Goal: Transaction & Acquisition: Book appointment/travel/reservation

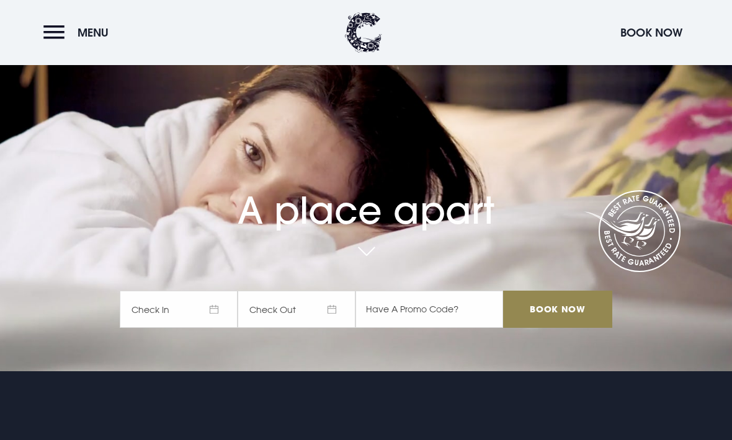
click at [173, 328] on span "Check In" at bounding box center [179, 309] width 118 height 37
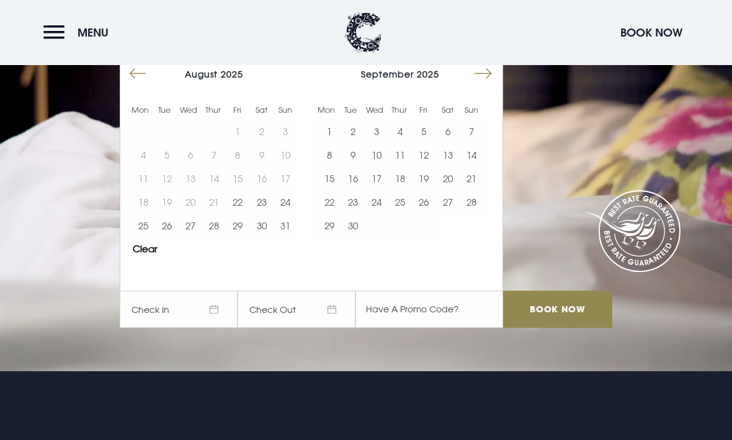
click at [133, 328] on span "Check In" at bounding box center [179, 309] width 118 height 37
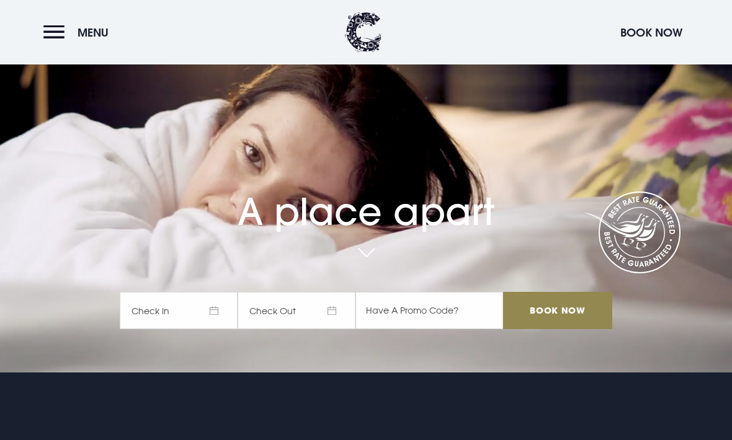
scroll to position [68, 0]
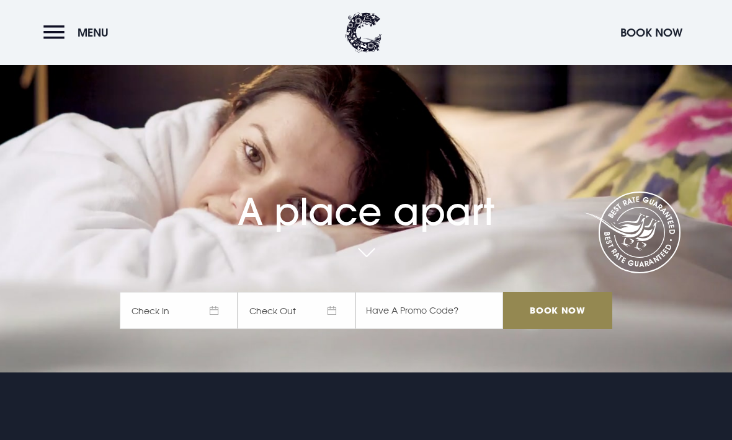
click at [150, 329] on span "Check In" at bounding box center [179, 310] width 118 height 37
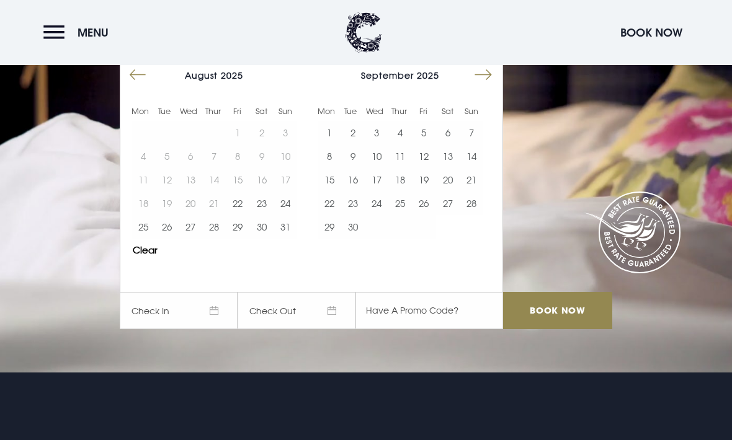
click at [287, 215] on button "24" at bounding box center [285, 204] width 24 height 24
click at [142, 239] on button "25" at bounding box center [143, 227] width 24 height 24
click at [559, 329] on input "Book Now" at bounding box center [557, 310] width 109 height 37
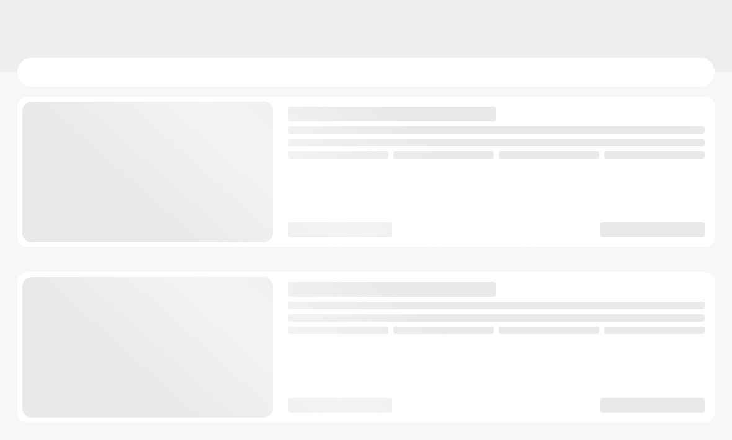
click at [562, 347] on div at bounding box center [365, 347] width 697 height 151
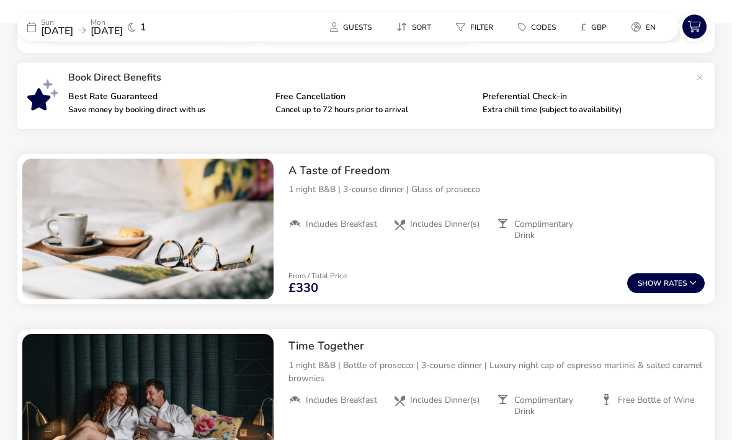
scroll to position [395, 0]
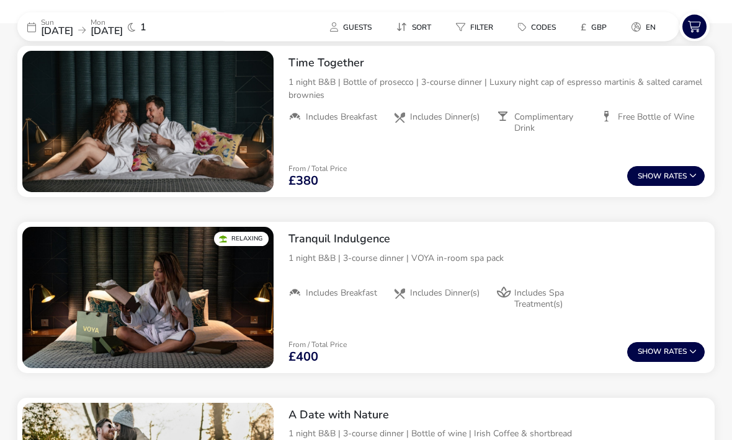
click at [73, 26] on span "[DATE]" at bounding box center [57, 31] width 32 height 14
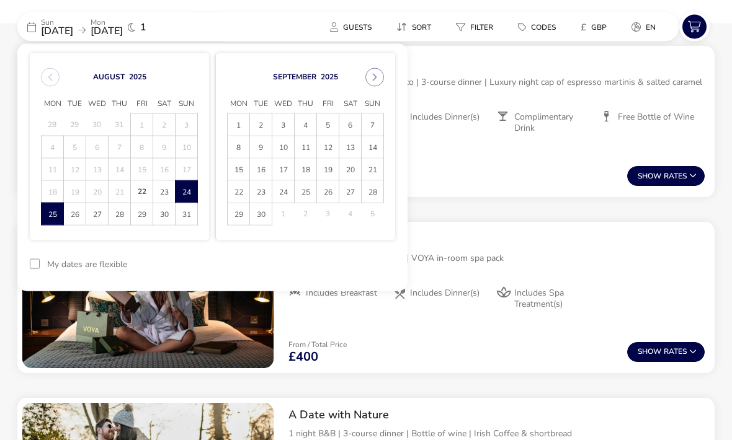
scroll to position [676, 0]
click at [195, 199] on span "24" at bounding box center [186, 193] width 20 height 22
click at [77, 214] on span "26" at bounding box center [74, 215] width 20 height 22
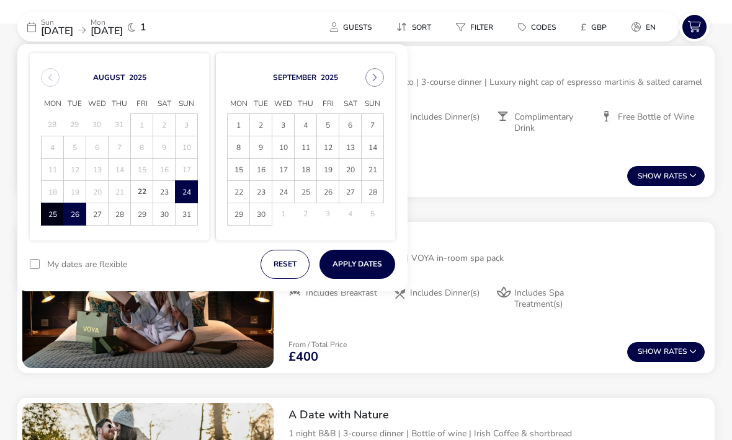
click at [371, 257] on button "Apply Dates" at bounding box center [357, 264] width 76 height 29
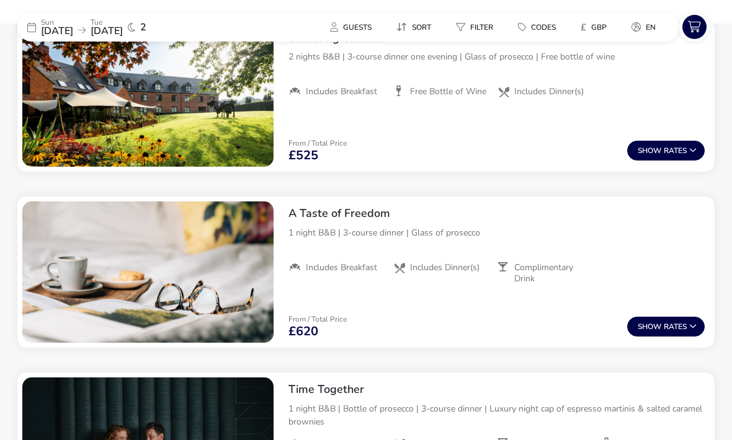
scroll to position [524, 0]
